Goal: Find specific page/section: Find specific page/section

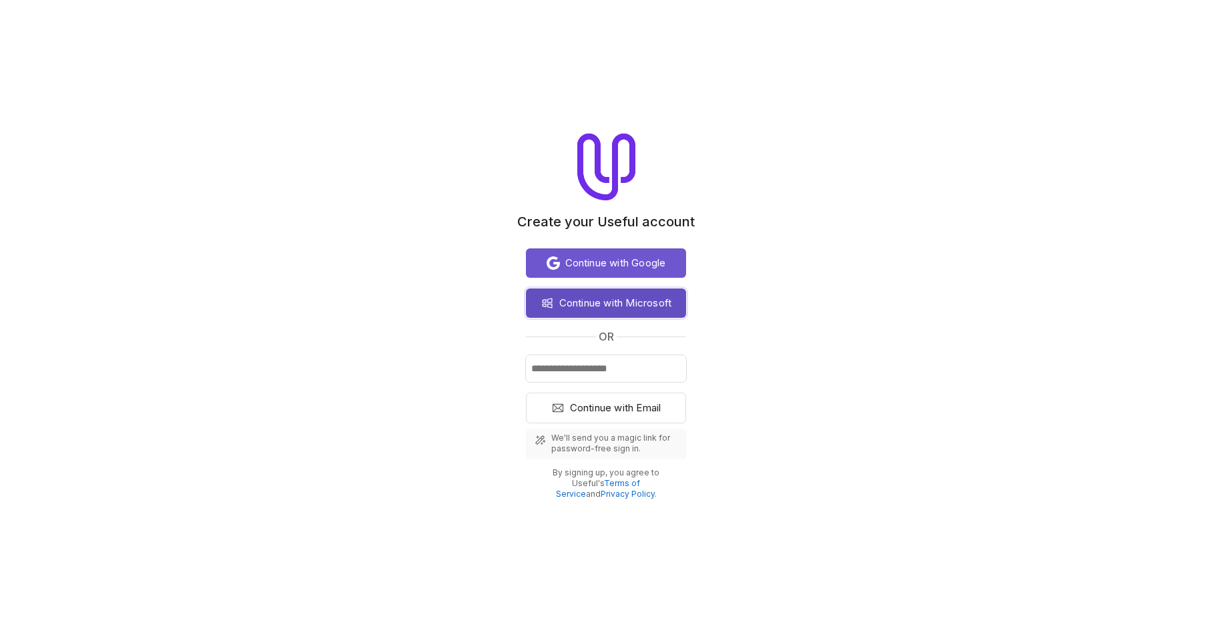
click at [660, 298] on span "Continue with Microsoft" at bounding box center [615, 303] width 113 height 16
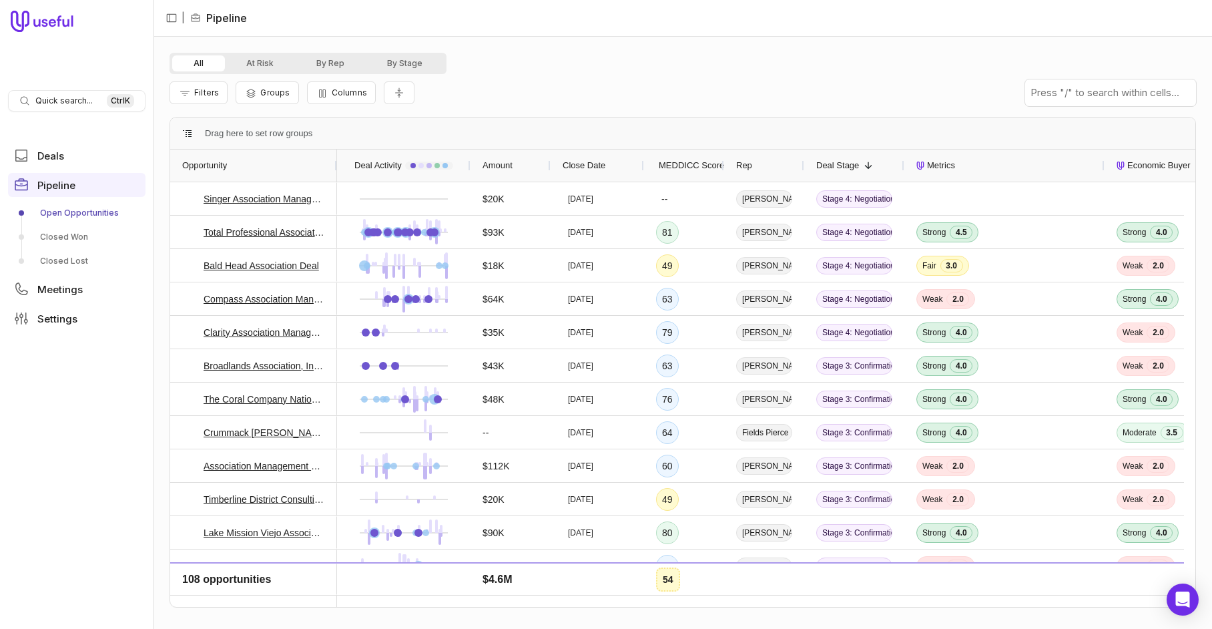
click at [1012, 51] on div "All At Risk By Rep By Stage Filters Groups Columns Drag here to set row groups …" at bounding box center [683, 333] width 1059 height 592
click at [1083, 102] on input "text" at bounding box center [1110, 92] width 171 height 27
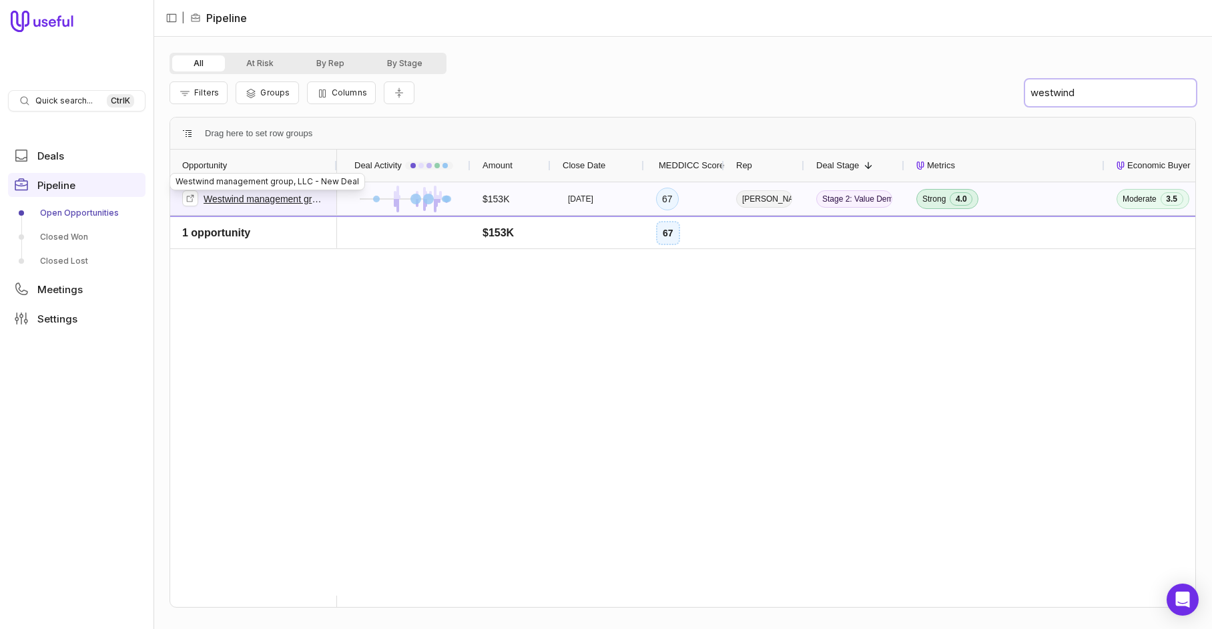
type input "westwind"
click at [250, 202] on link "Westwind management group, LLC - New Deal" at bounding box center [264, 199] width 121 height 16
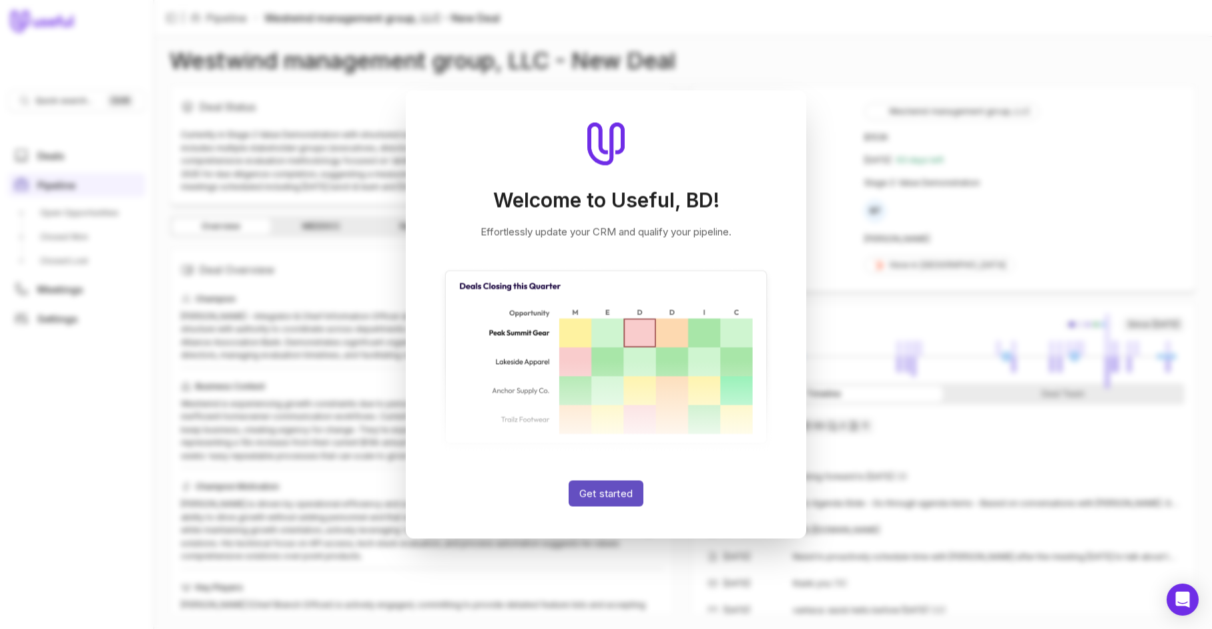
click at [609, 485] on button "Get started" at bounding box center [606, 494] width 75 height 26
